Goal: Leave review/rating

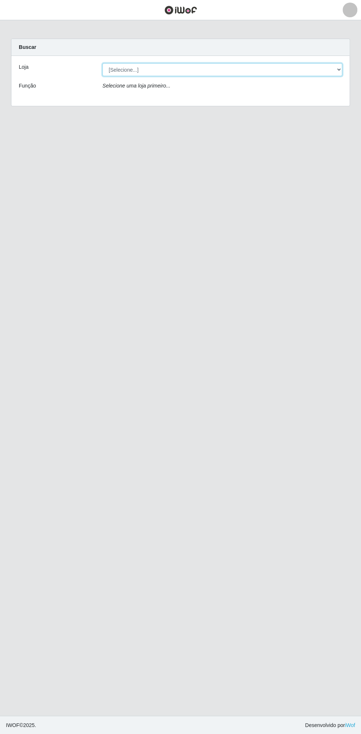
click at [124, 66] on select "[Selecione...] Extrabom - Loja 13 [GEOGRAPHIC_DATA]" at bounding box center [222, 69] width 240 height 13
select select "436"
click at [102, 63] on select "[Selecione...] Extrabom - Loja 13 [GEOGRAPHIC_DATA]" at bounding box center [222, 69] width 240 height 13
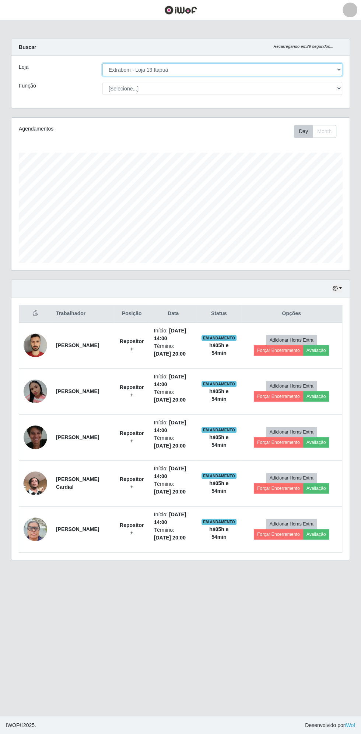
scroll to position [152, 338]
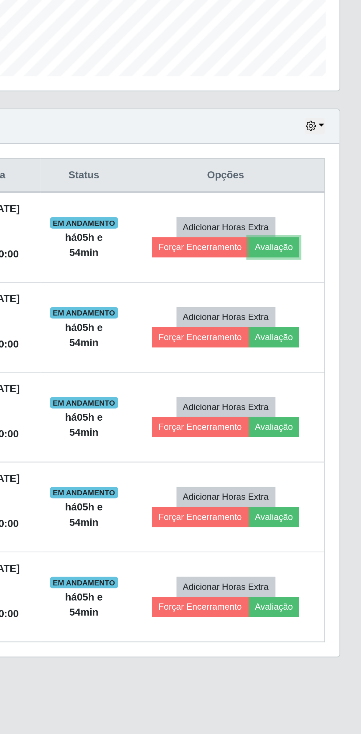
click at [320, 349] on button "Avaliação" at bounding box center [316, 351] width 26 height 10
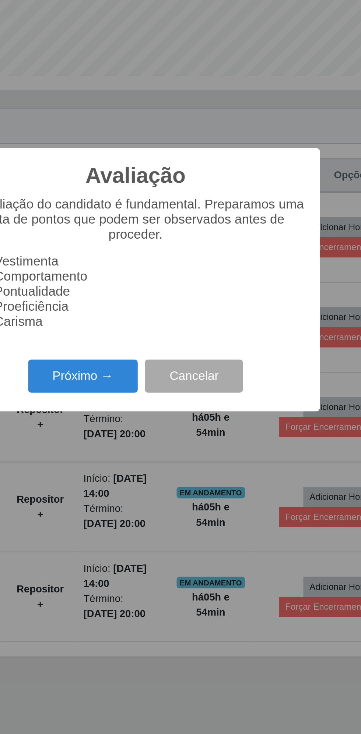
click at [152, 420] on button "Próximo →" at bounding box center [153, 416] width 56 height 17
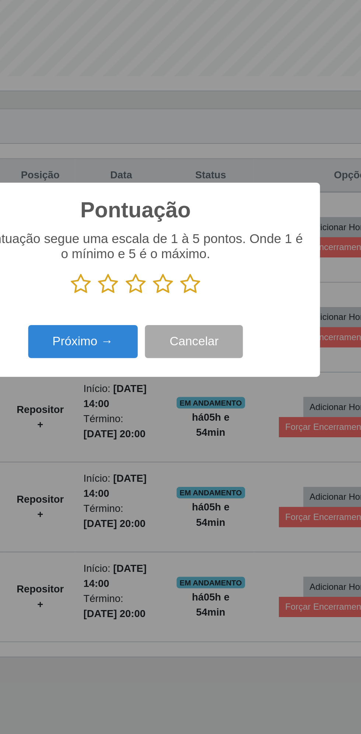
click at [208, 367] on icon at bounding box center [208, 369] width 10 height 11
click at [203, 375] on input "radio" at bounding box center [203, 375] width 0 height 0
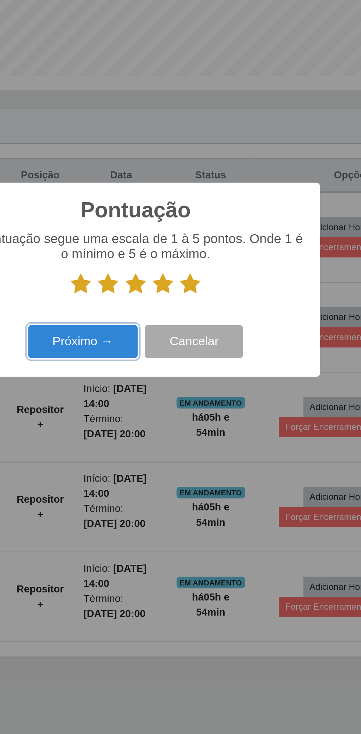
click at [153, 398] on button "Próximo →" at bounding box center [153, 398] width 56 height 17
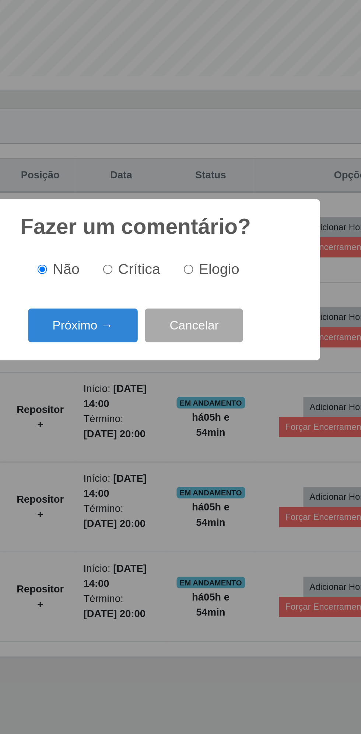
click at [148, 392] on button "Próximo →" at bounding box center [153, 390] width 56 height 17
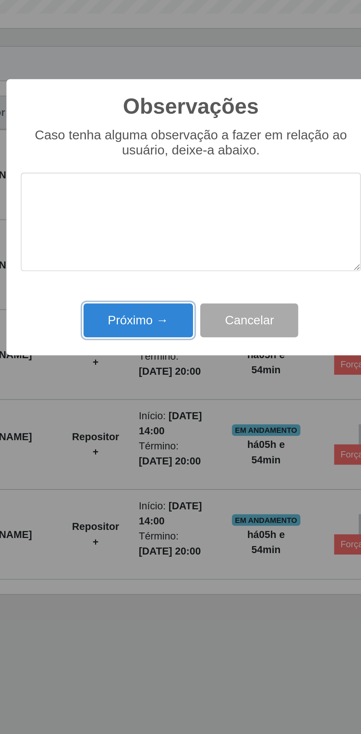
click at [152, 416] on button "Próximo →" at bounding box center [153, 419] width 56 height 17
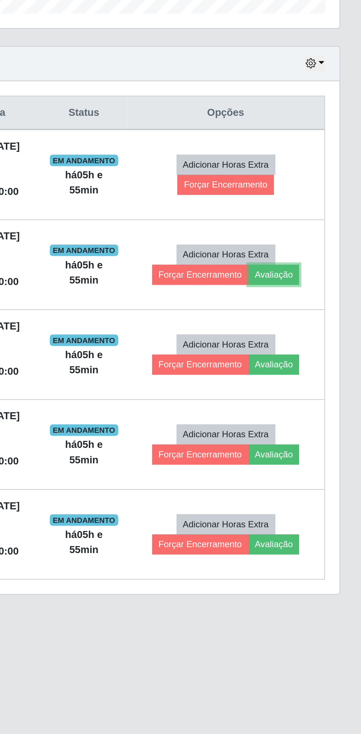
click at [320, 394] on button "Avaliação" at bounding box center [316, 397] width 26 height 10
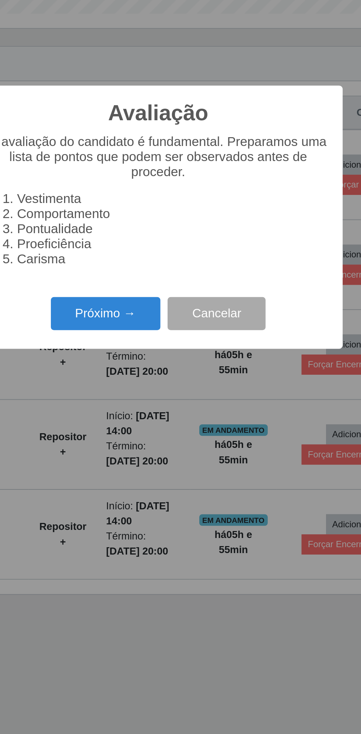
click at [149, 417] on button "Próximo →" at bounding box center [153, 416] width 56 height 17
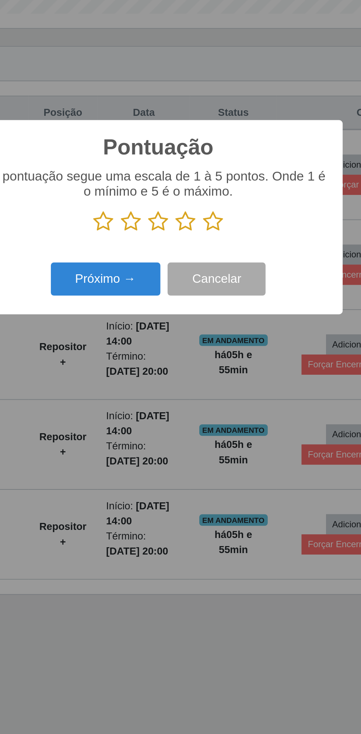
click at [208, 372] on icon at bounding box center [208, 369] width 10 height 11
click at [203, 375] on input "radio" at bounding box center [203, 375] width 0 height 0
click at [147, 402] on button "Próximo →" at bounding box center [153, 398] width 56 height 17
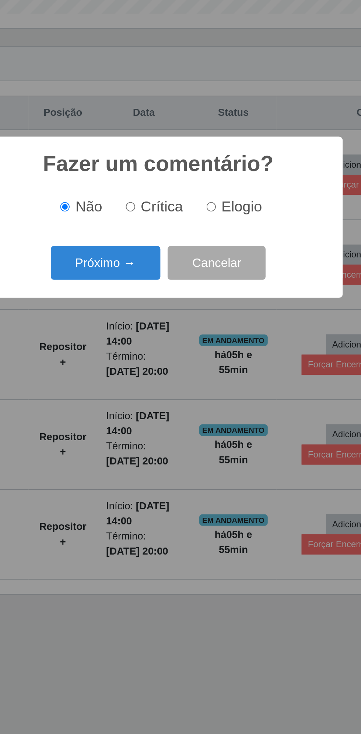
click at [150, 394] on button "Próximo →" at bounding box center [153, 390] width 56 height 17
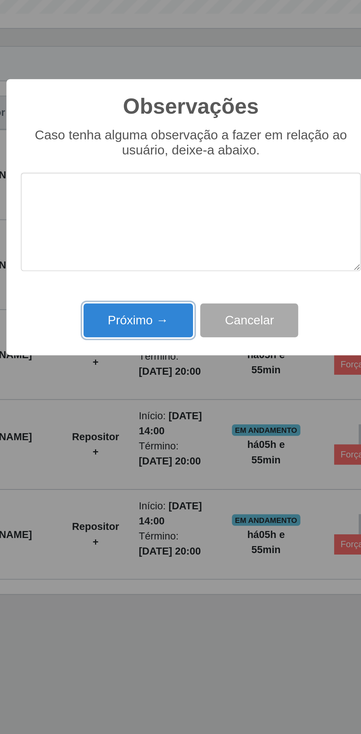
click at [132, 418] on button "Próximo →" at bounding box center [153, 419] width 56 height 17
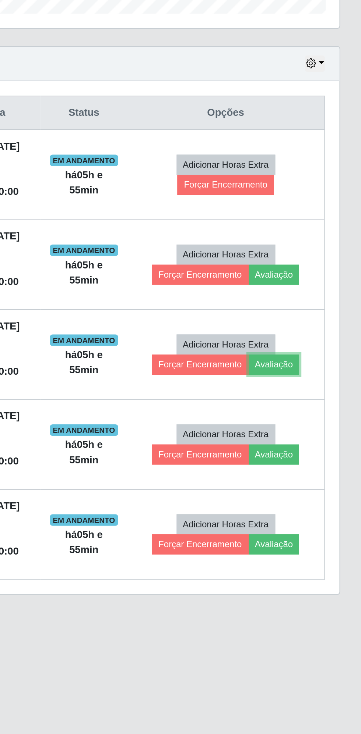
click at [319, 440] on button "Avaliação" at bounding box center [316, 443] width 26 height 10
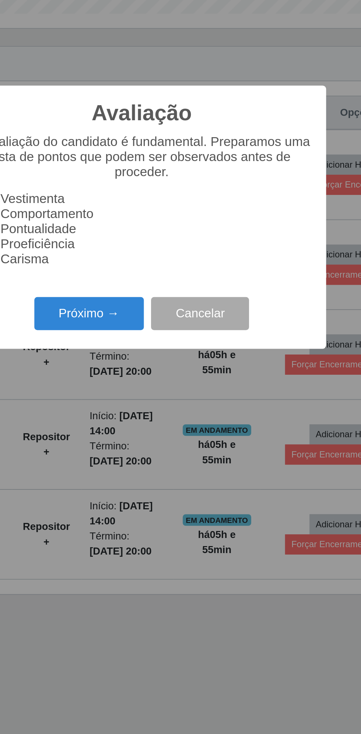
click at [152, 418] on button "Próximo →" at bounding box center [153, 416] width 56 height 17
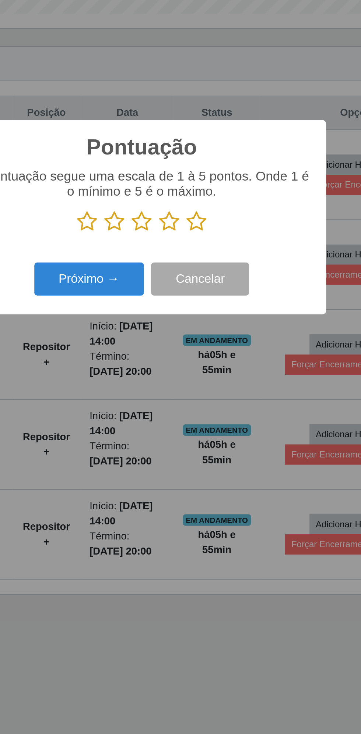
click at [211, 367] on icon at bounding box center [208, 369] width 10 height 11
click at [203, 375] on input "radio" at bounding box center [203, 375] width 0 height 0
click at [148, 399] on button "Próximo →" at bounding box center [153, 398] width 56 height 17
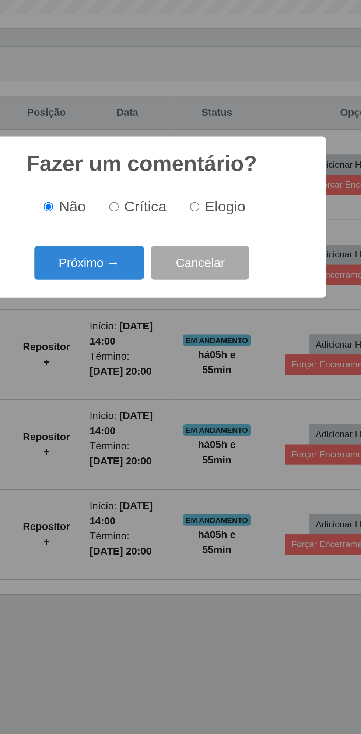
click at [148, 390] on button "Próximo →" at bounding box center [153, 390] width 56 height 17
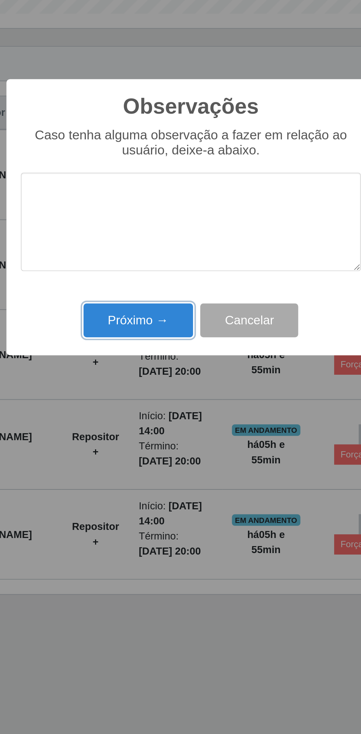
click at [131, 423] on button "Próximo →" at bounding box center [153, 419] width 56 height 17
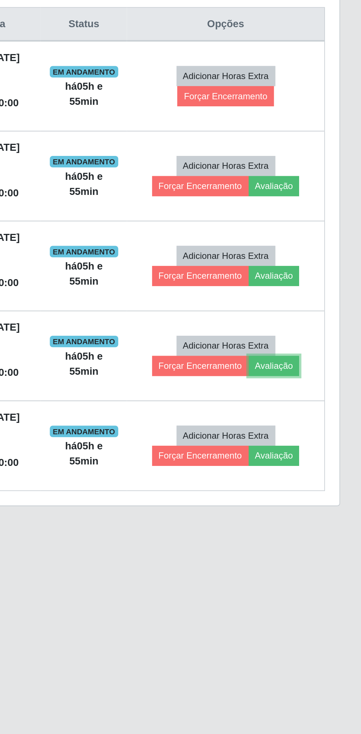
click at [321, 485] on button "Avaliação" at bounding box center [316, 489] width 26 height 10
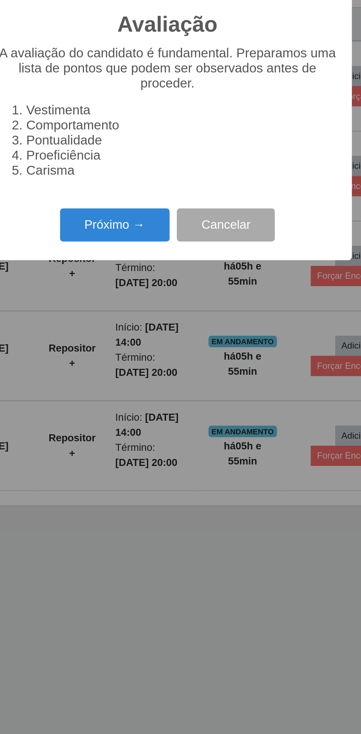
click at [153, 417] on button "Próximo →" at bounding box center [153, 416] width 56 height 17
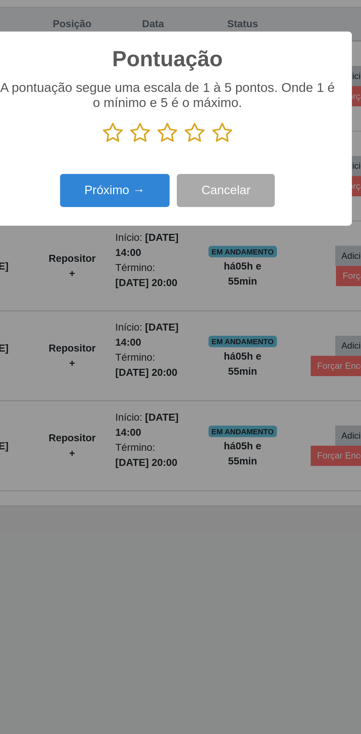
click at [212, 368] on icon at bounding box center [208, 369] width 10 height 11
click at [203, 375] on input "radio" at bounding box center [203, 375] width 0 height 0
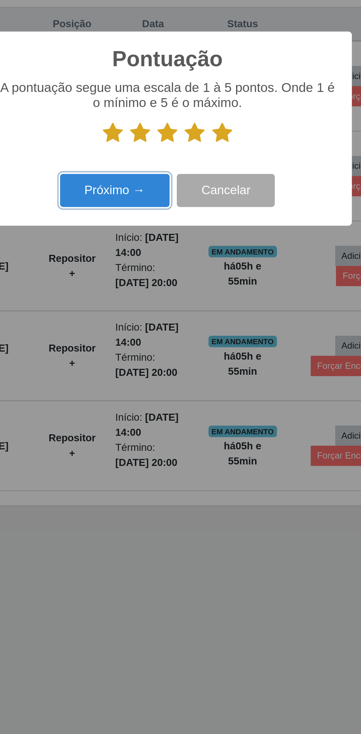
click at [150, 400] on button "Próximo →" at bounding box center [153, 398] width 56 height 17
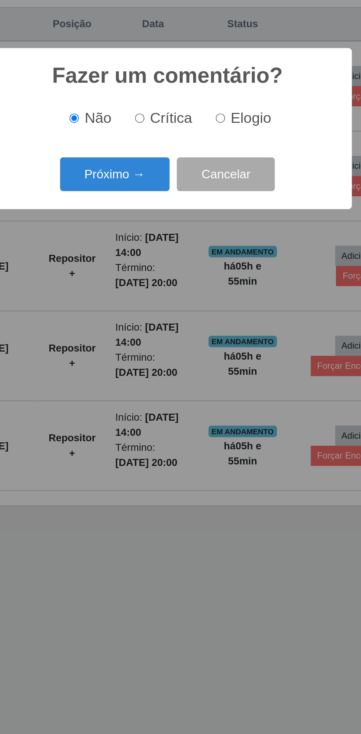
click at [148, 387] on button "Próximo →" at bounding box center [153, 390] width 56 height 17
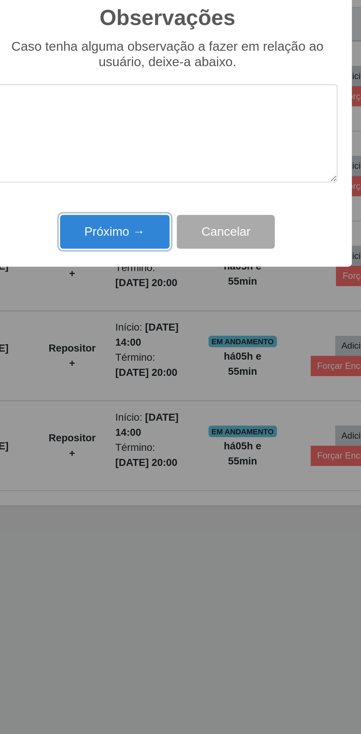
click at [152, 418] on button "Próximo →" at bounding box center [153, 419] width 56 height 17
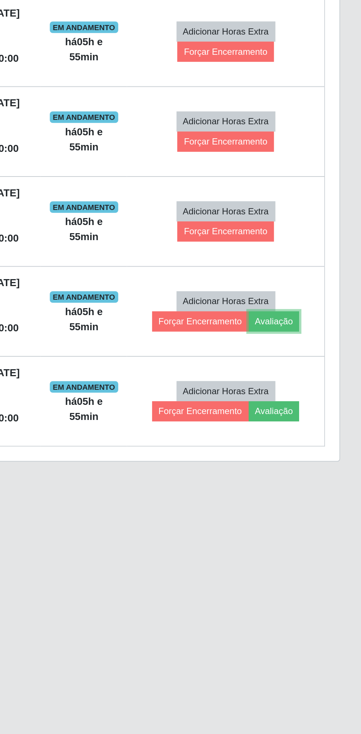
click at [321, 485] on button "Avaliação" at bounding box center [316, 489] width 26 height 10
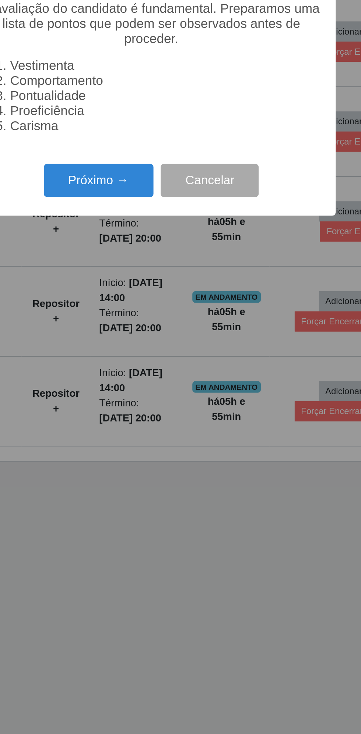
click at [151, 416] on button "Próximo →" at bounding box center [153, 416] width 56 height 17
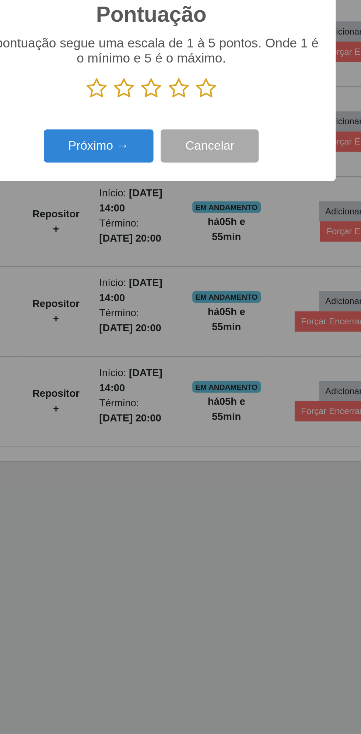
click at [208, 369] on icon at bounding box center [208, 369] width 10 height 11
click at [203, 375] on input "radio" at bounding box center [203, 375] width 0 height 0
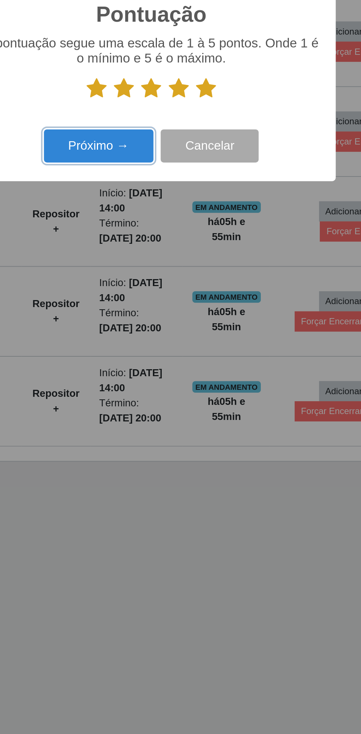
click at [148, 399] on button "Próximo →" at bounding box center [153, 398] width 56 height 17
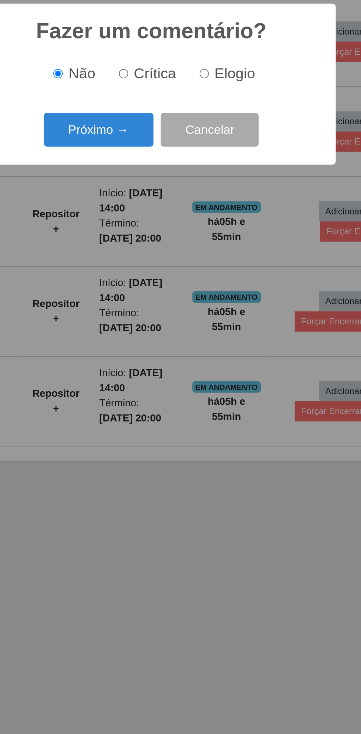
click at [154, 389] on button "Próximo →" at bounding box center [153, 390] width 56 height 17
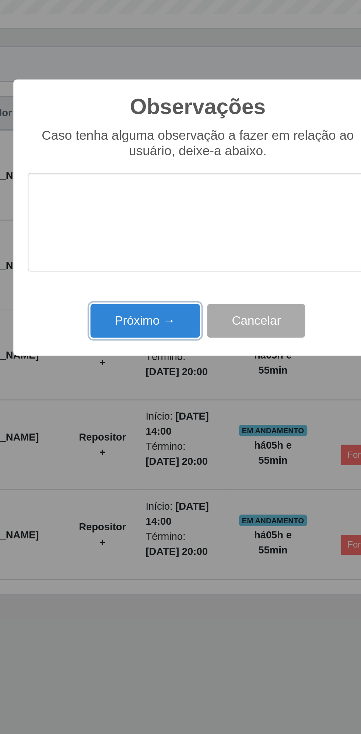
click at [152, 419] on button "Próximo →" at bounding box center [153, 419] width 56 height 17
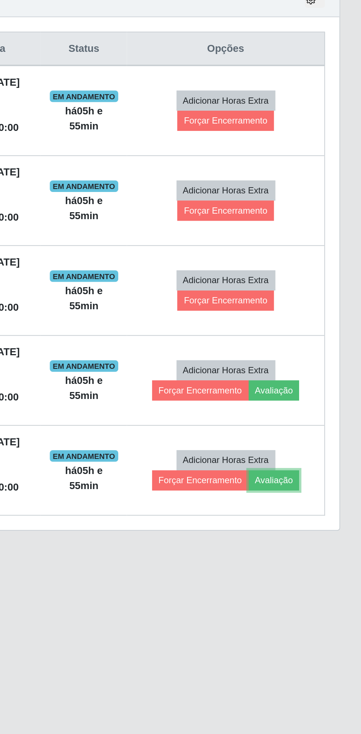
click at [321, 532] on button "Avaliação" at bounding box center [316, 535] width 26 height 10
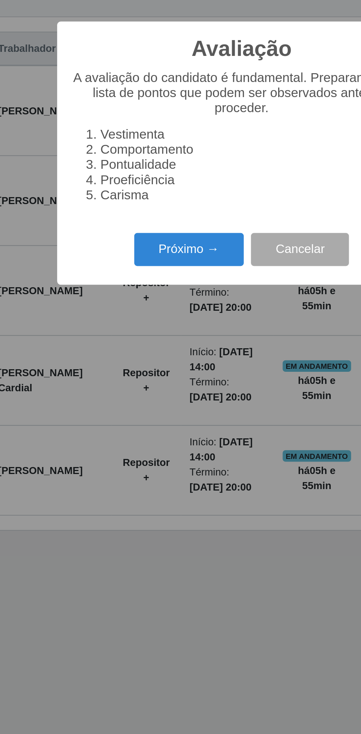
click at [146, 418] on button "Próximo →" at bounding box center [153, 416] width 56 height 17
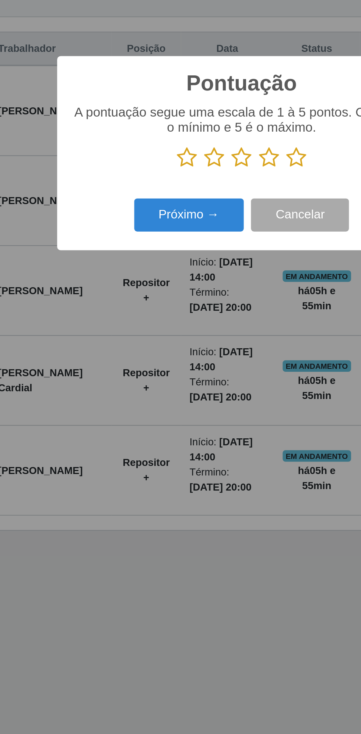
click at [209, 373] on icon at bounding box center [208, 369] width 10 height 11
click at [203, 375] on input "radio" at bounding box center [203, 375] width 0 height 0
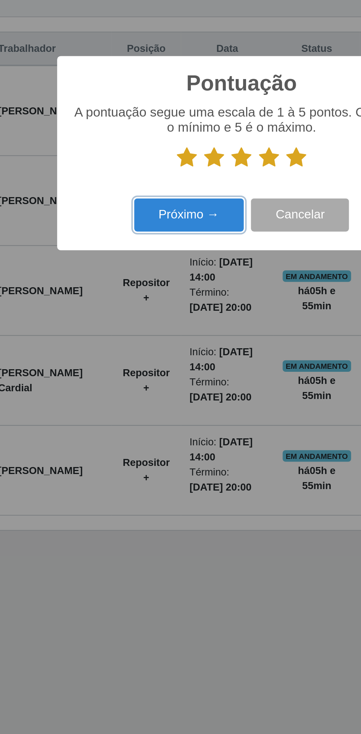
click at [152, 400] on button "Próximo →" at bounding box center [153, 398] width 56 height 17
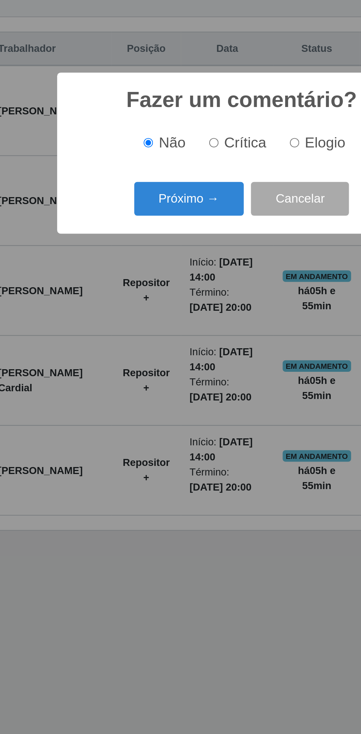
click at [167, 393] on button "Próximo →" at bounding box center [153, 390] width 56 height 17
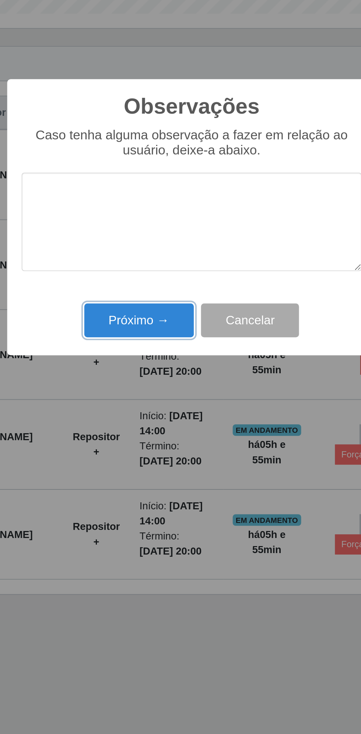
click at [160, 425] on button "Próximo →" at bounding box center [153, 419] width 56 height 17
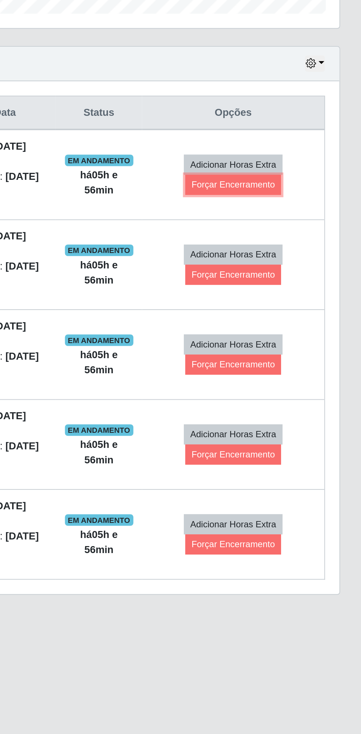
click at [295, 347] on button "Forçar Encerramento" at bounding box center [294, 351] width 49 height 10
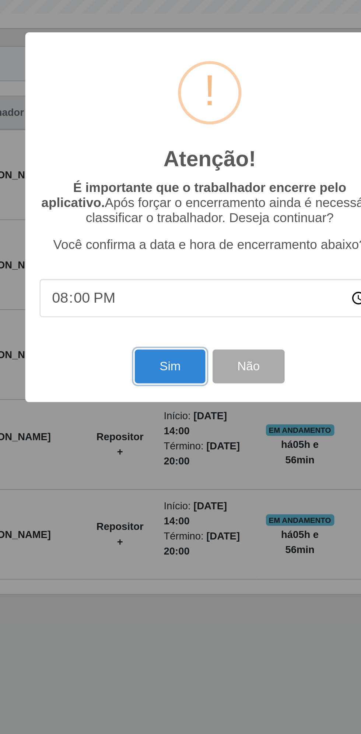
click at [162, 447] on button "Sim" at bounding box center [160, 443] width 36 height 17
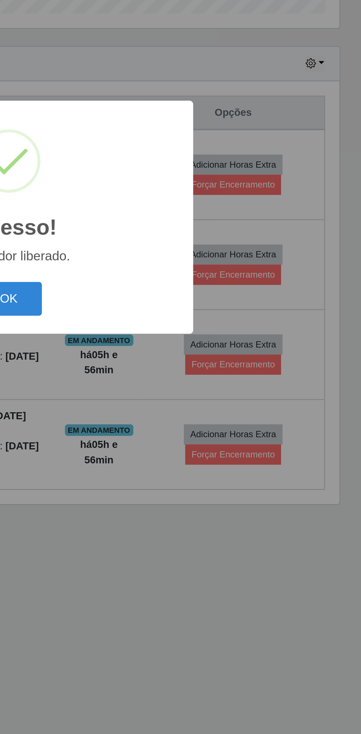
click at [187, 411] on button "OK" at bounding box center [180, 408] width 34 height 17
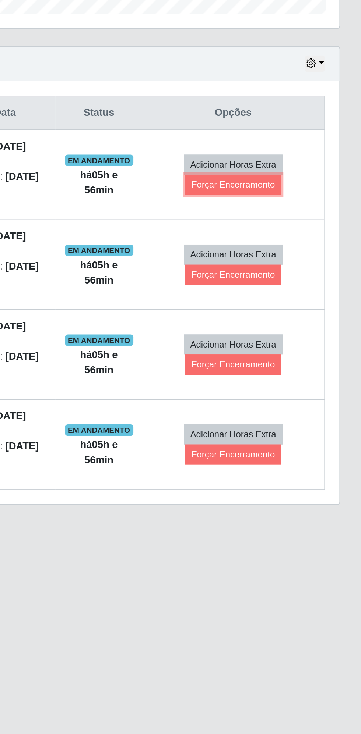
click at [296, 348] on button "Forçar Encerramento" at bounding box center [294, 351] width 49 height 10
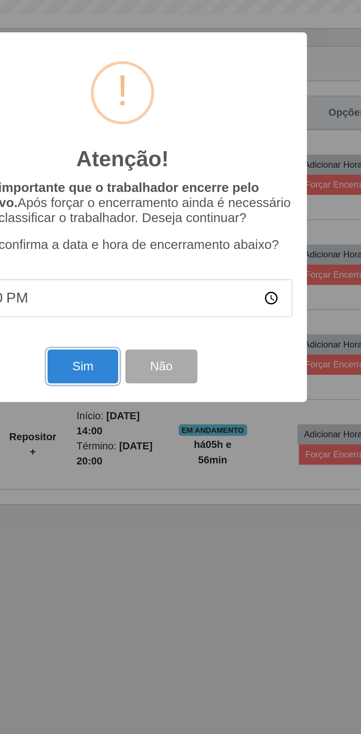
click at [162, 445] on button "Sim" at bounding box center [160, 443] width 36 height 17
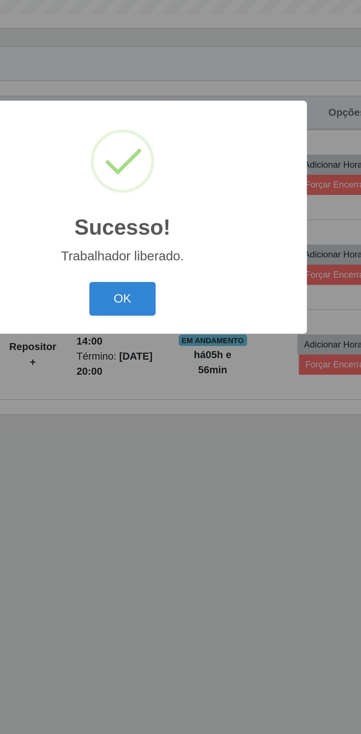
click at [183, 412] on button "OK" at bounding box center [180, 408] width 34 height 17
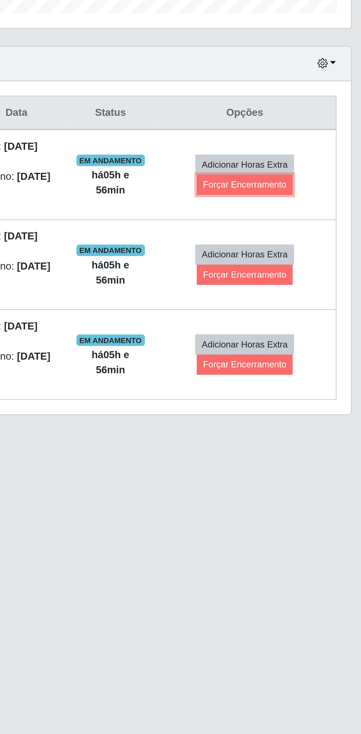
click at [297, 348] on button "Forçar Encerramento" at bounding box center [294, 351] width 49 height 10
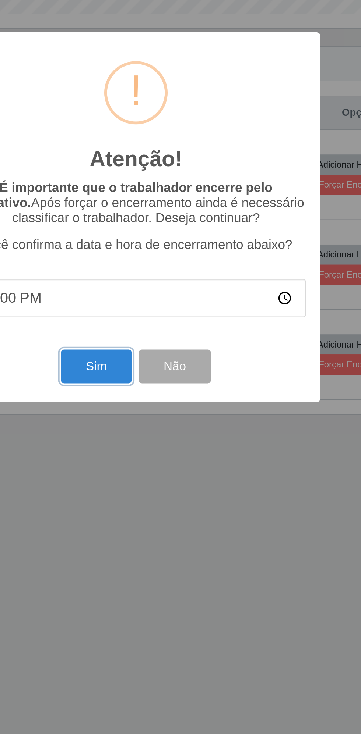
click at [161, 446] on button "Sim" at bounding box center [160, 443] width 36 height 17
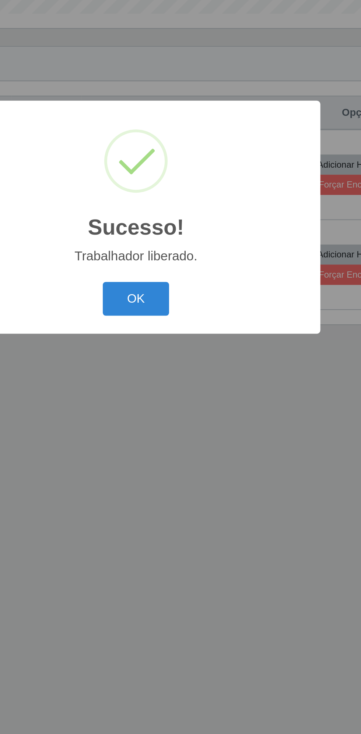
click at [183, 409] on button "OK" at bounding box center [180, 408] width 34 height 17
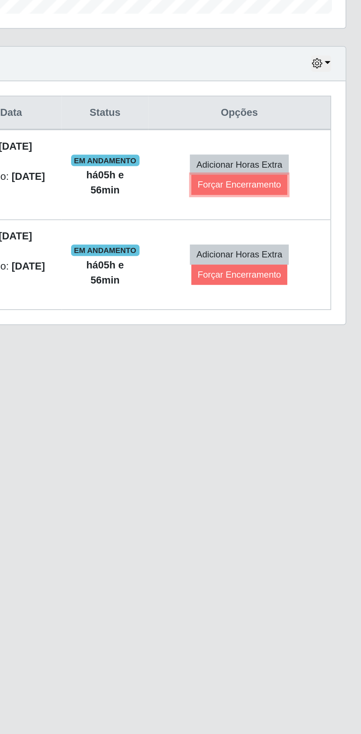
click at [304, 348] on button "Forçar Encerramento" at bounding box center [294, 351] width 49 height 10
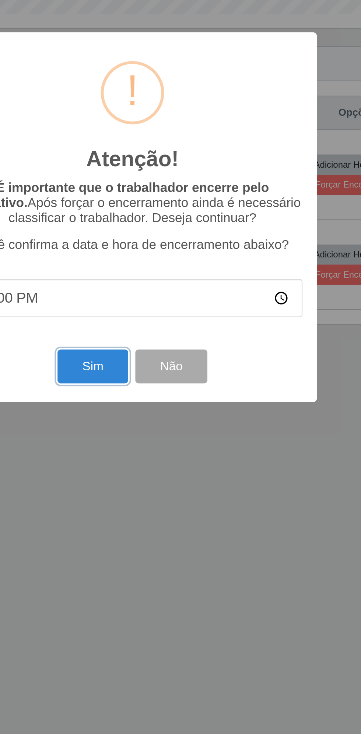
click at [164, 443] on button "Sim" at bounding box center [160, 443] width 36 height 17
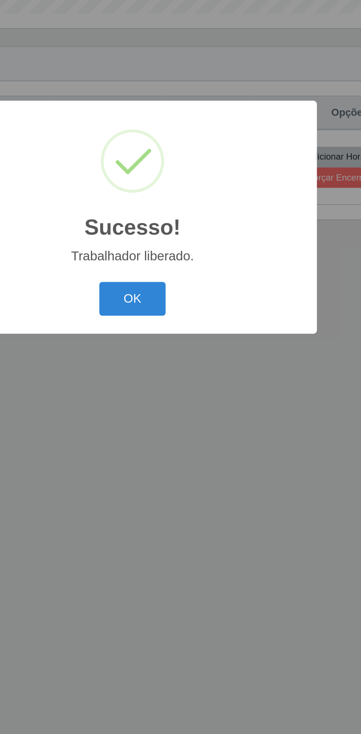
click at [181, 405] on button "OK" at bounding box center [180, 408] width 34 height 17
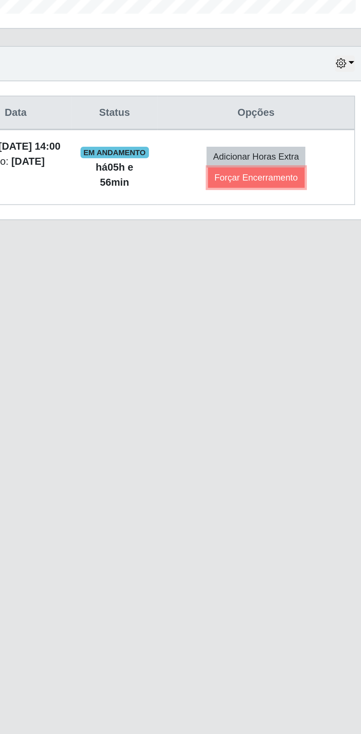
click at [302, 348] on button "Forçar Encerramento" at bounding box center [291, 347] width 49 height 10
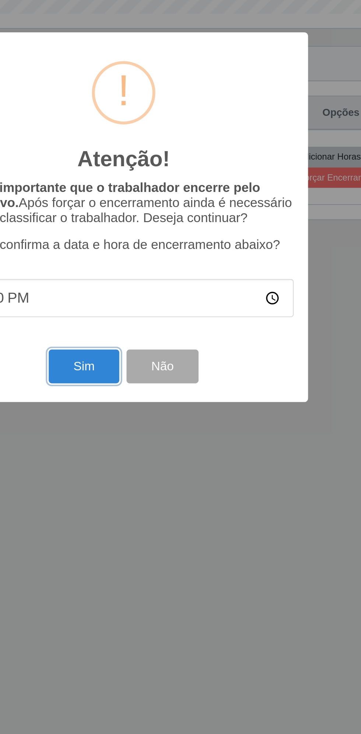
click at [162, 442] on button "Sim" at bounding box center [160, 443] width 36 height 17
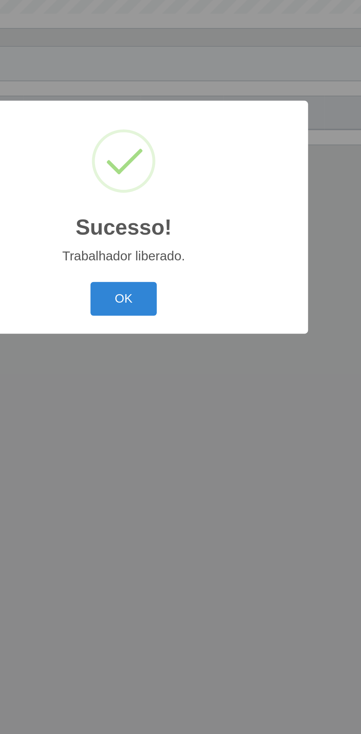
click at [175, 404] on button "OK" at bounding box center [180, 408] width 34 height 17
